Goal: Task Accomplishment & Management: Manage account settings

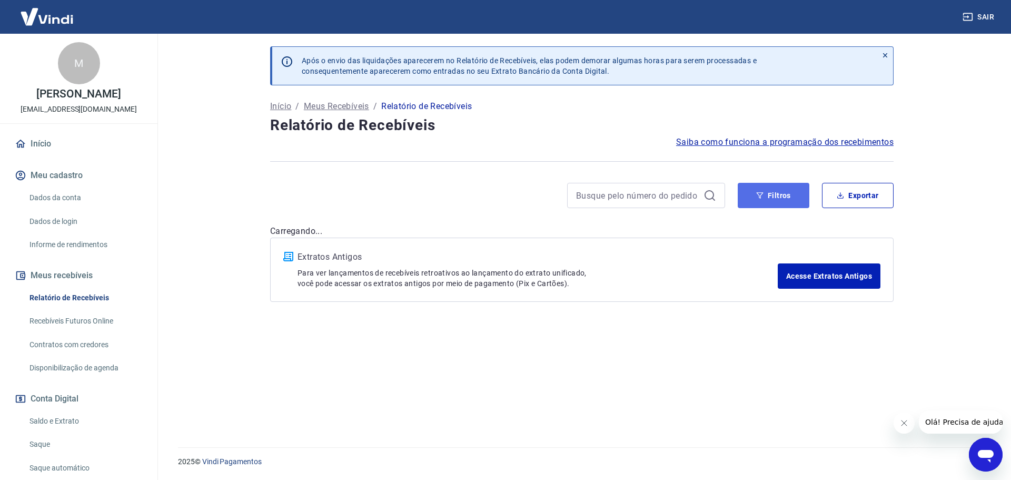
click at [780, 196] on button "Filtros" at bounding box center [774, 195] width 72 height 25
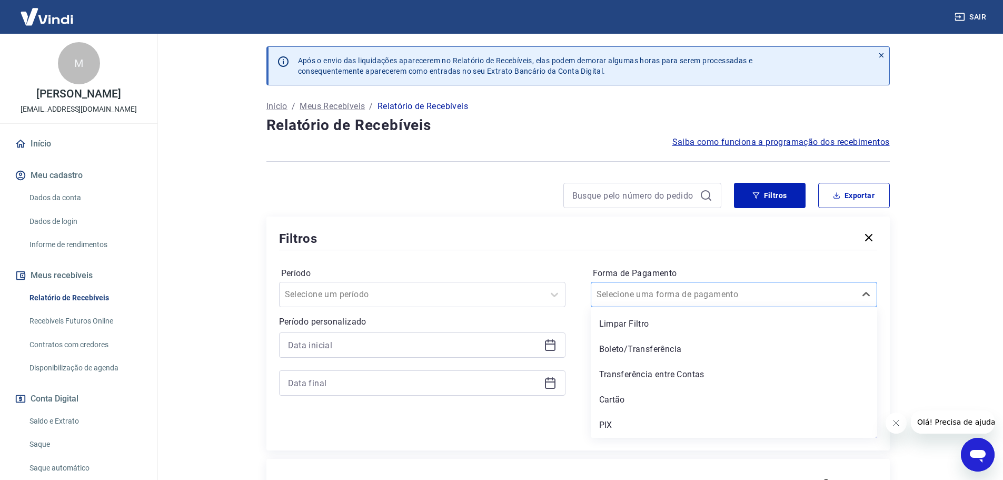
click at [635, 291] on input "Forma de Pagamento" at bounding box center [650, 294] width 106 height 13
click at [619, 391] on div "Cartão" at bounding box center [734, 399] width 286 height 21
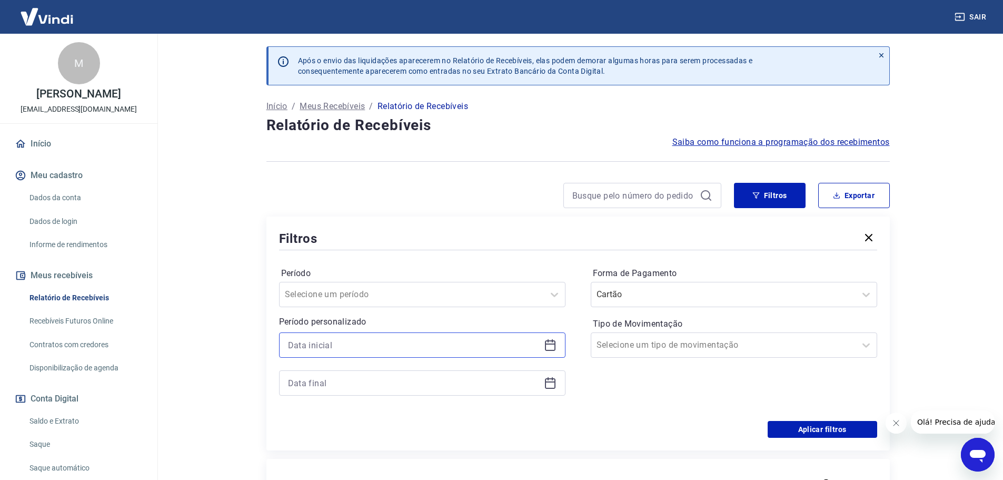
click at [336, 342] on input at bounding box center [414, 345] width 252 height 16
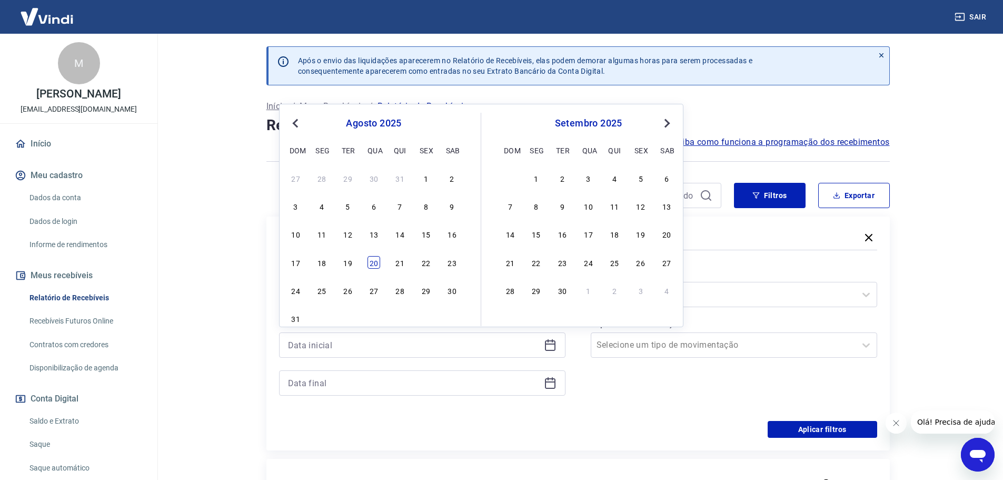
click at [369, 259] on div "20" at bounding box center [374, 262] width 13 height 13
type input "[DATE]"
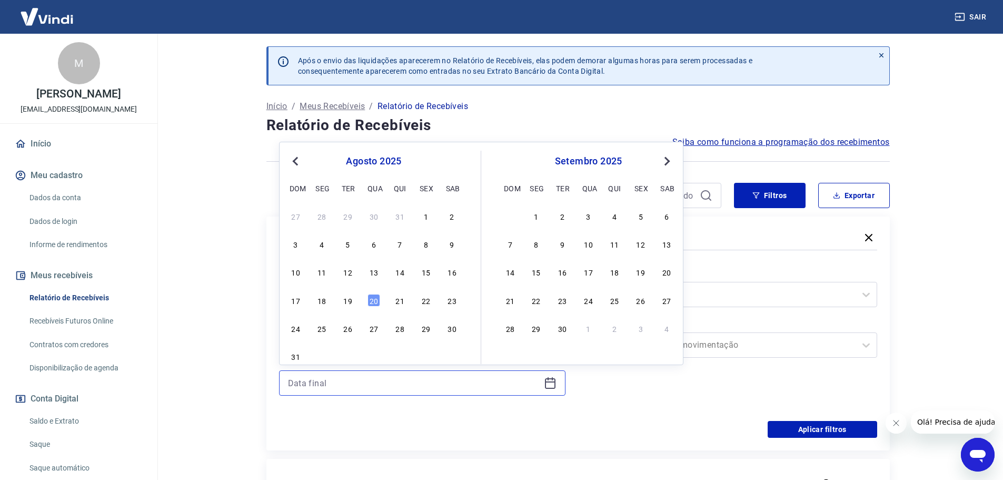
click at [338, 380] on input at bounding box center [414, 383] width 252 height 16
click at [372, 297] on div "20" at bounding box center [374, 300] width 13 height 13
type input "[DATE]"
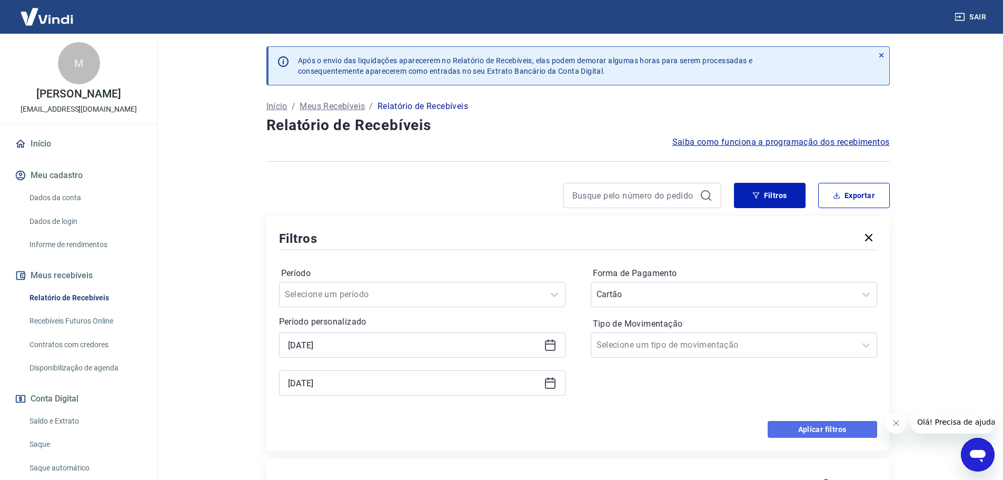
click at [827, 433] on button "Aplicar filtros" at bounding box center [823, 429] width 110 height 17
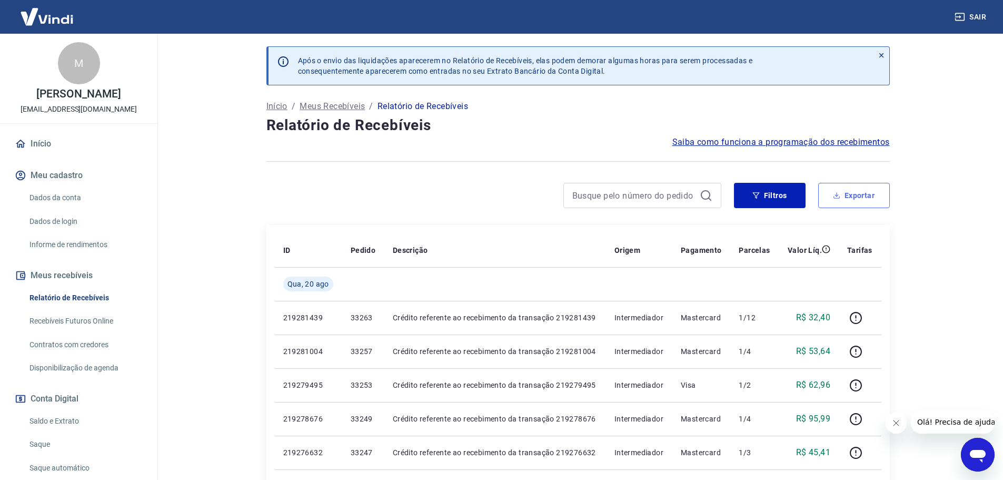
click at [858, 192] on button "Exportar" at bounding box center [854, 195] width 72 height 25
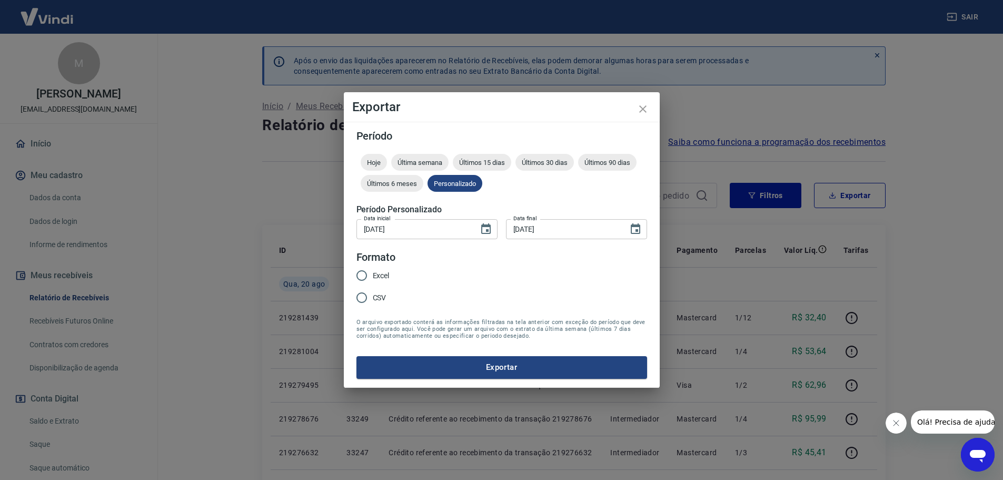
type input "[DATE]"
click at [394, 270] on div "Excel CSV" at bounding box center [381, 287] width 42 height 46
click at [389, 274] on span "Excel" at bounding box center [384, 275] width 17 height 11
click at [376, 274] on input "Excel" at bounding box center [365, 275] width 22 height 22
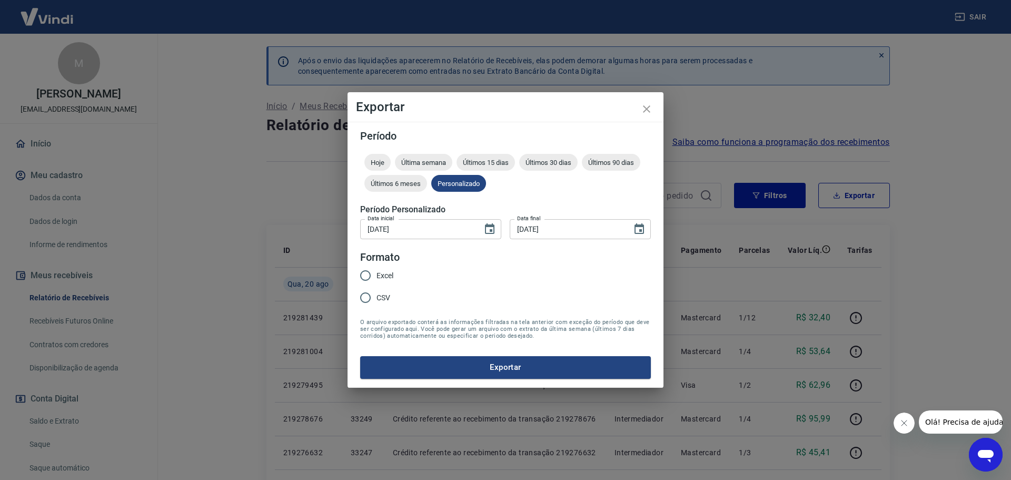
radio input "true"
click at [441, 359] on button "Exportar" at bounding box center [505, 367] width 291 height 22
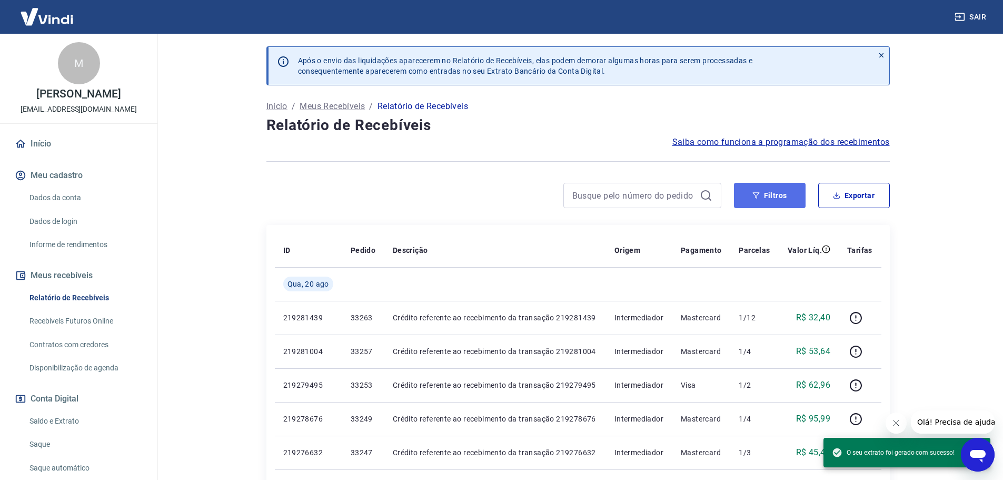
click at [764, 183] on button "Filtros" at bounding box center [770, 195] width 72 height 25
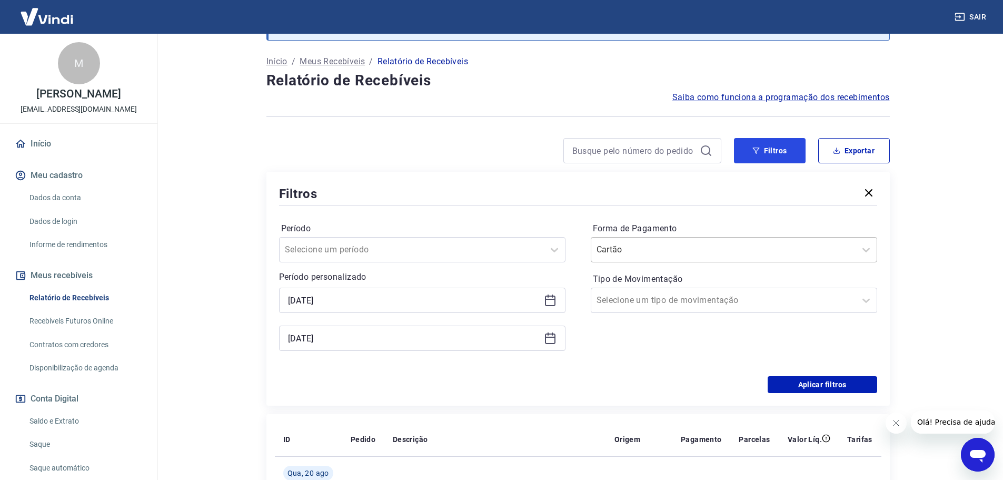
scroll to position [105, 0]
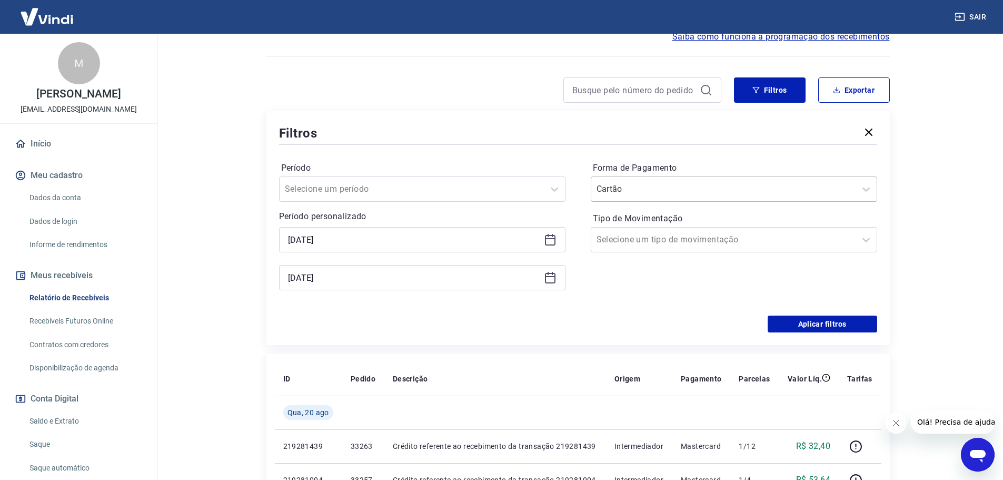
click at [620, 196] on div at bounding box center [724, 189] width 254 height 15
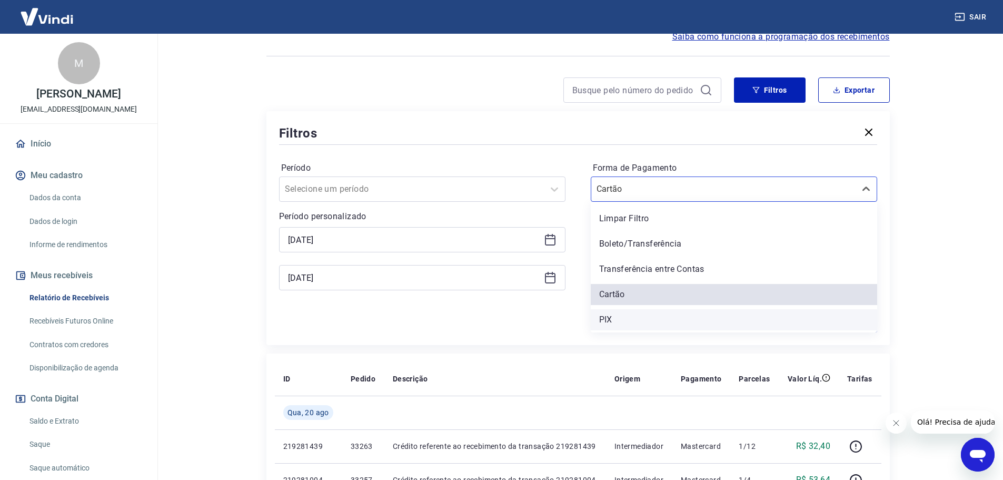
click at [612, 317] on div "PIX" at bounding box center [734, 319] width 286 height 21
click at [338, 236] on input "[DATE]" at bounding box center [414, 240] width 252 height 16
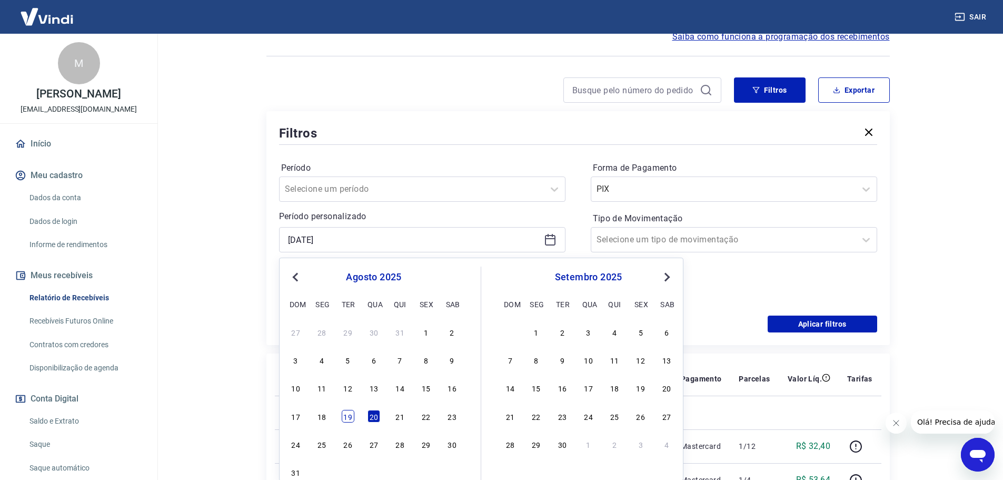
click at [352, 413] on div "19" at bounding box center [348, 416] width 13 height 13
type input "[DATE]"
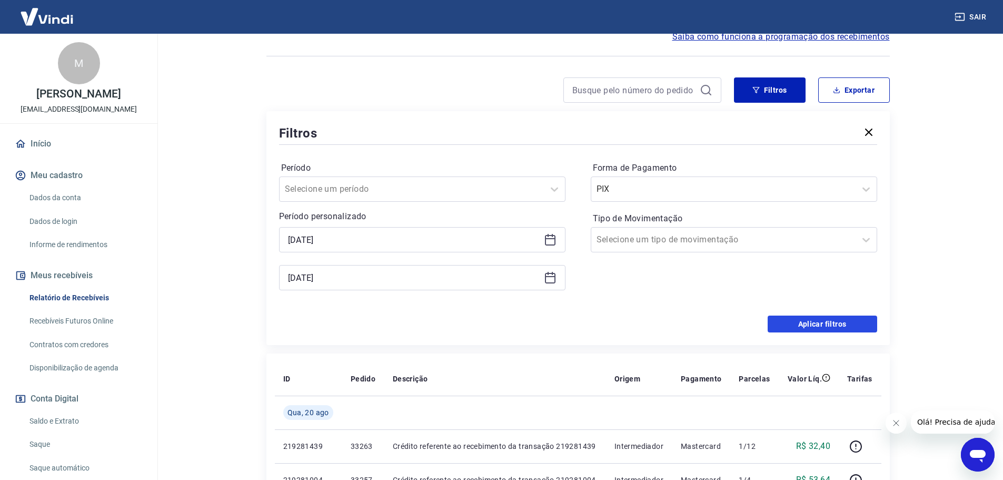
click at [820, 324] on button "Aplicar filtros" at bounding box center [823, 323] width 110 height 17
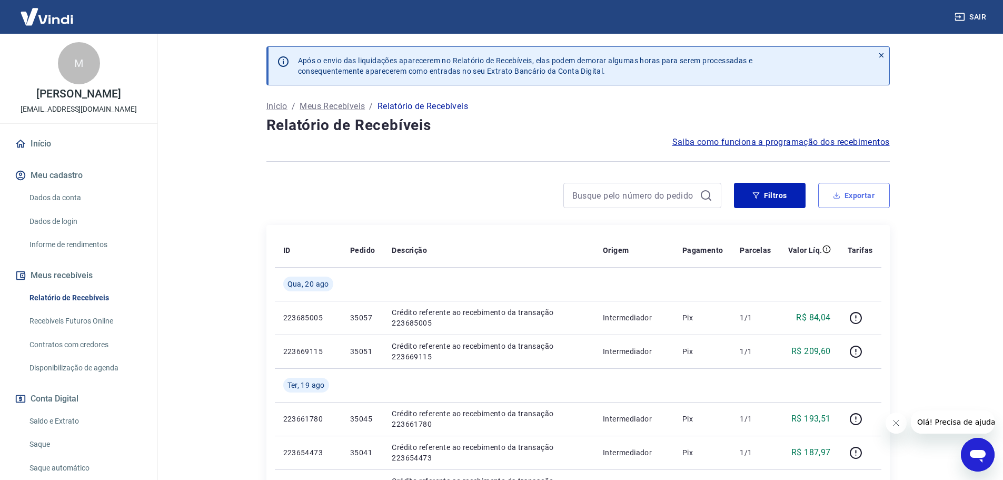
click at [851, 202] on button "Exportar" at bounding box center [854, 195] width 72 height 25
type input "[DATE]"
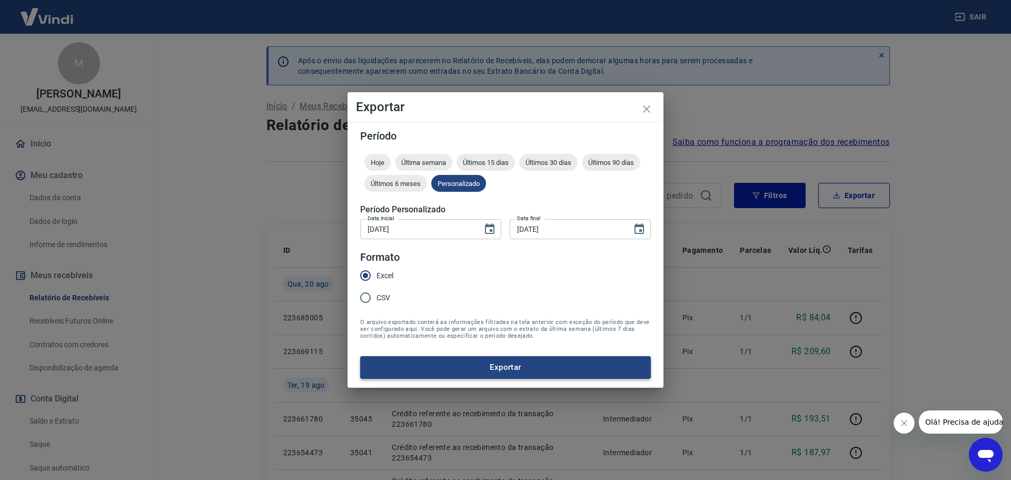
click at [501, 363] on button "Exportar" at bounding box center [505, 367] width 291 height 22
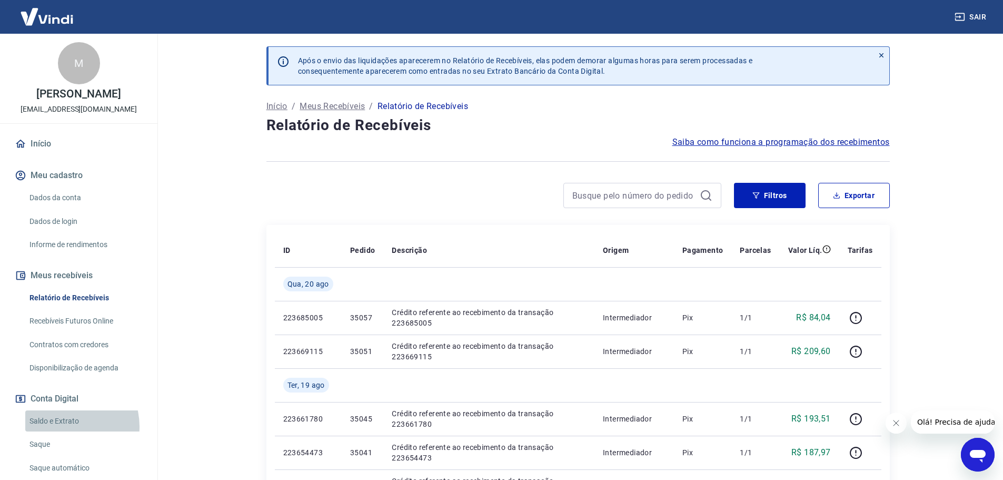
click at [64, 425] on link "Saldo e Extrato" at bounding box center [85, 421] width 120 height 22
